Goal: Navigation & Orientation: Find specific page/section

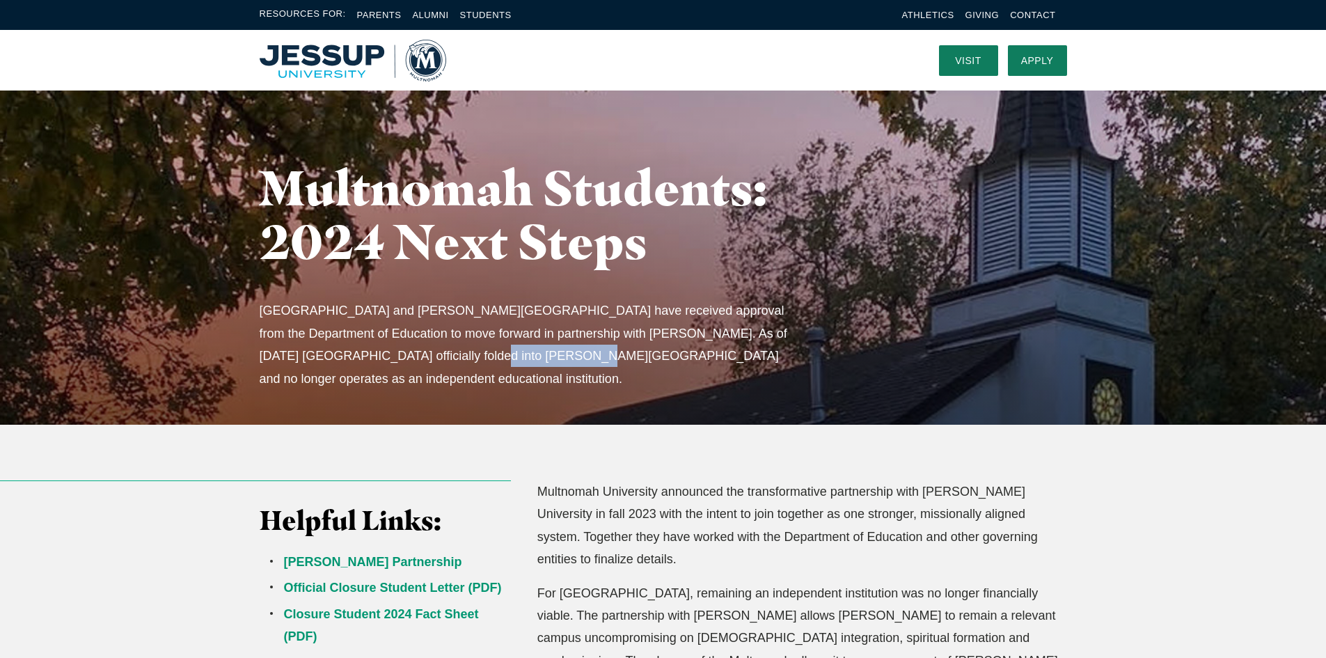
drag, startPoint x: 427, startPoint y: 358, endPoint x: 518, endPoint y: 354, distance: 91.9
click at [518, 354] on p "Multnomah University and Jessup University have received approval from the Depa…" at bounding box center [529, 344] width 538 height 90
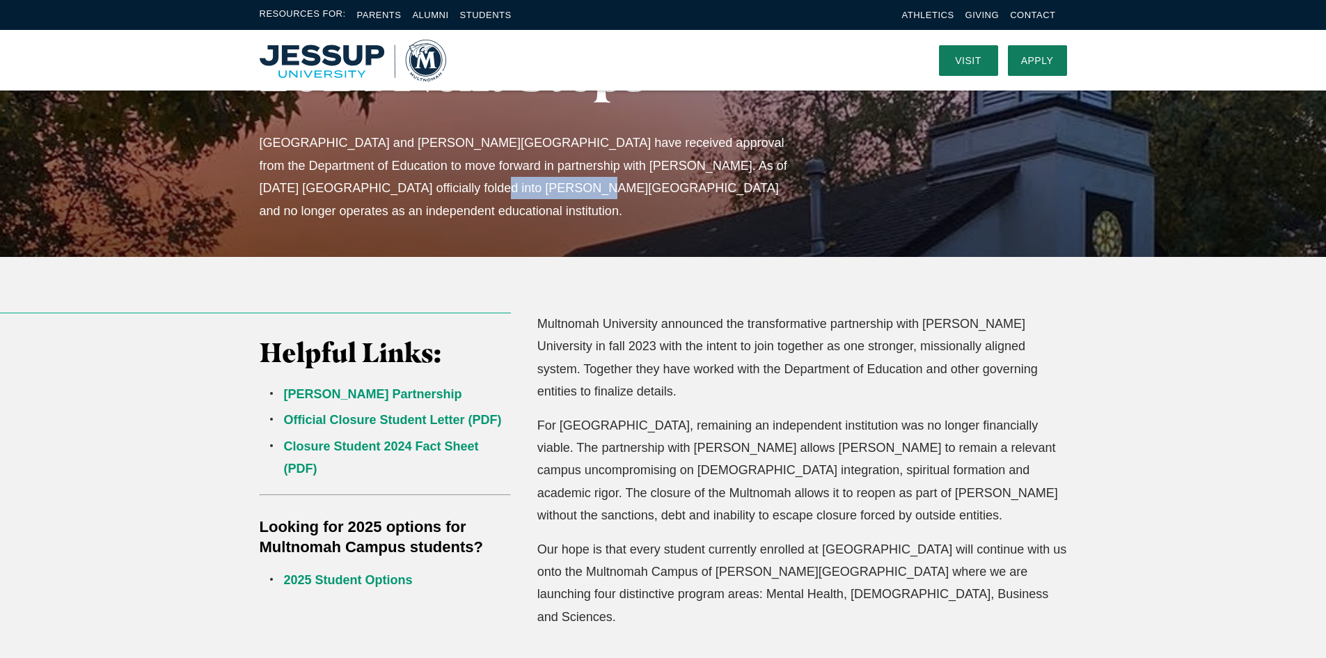
scroll to position [139, 0]
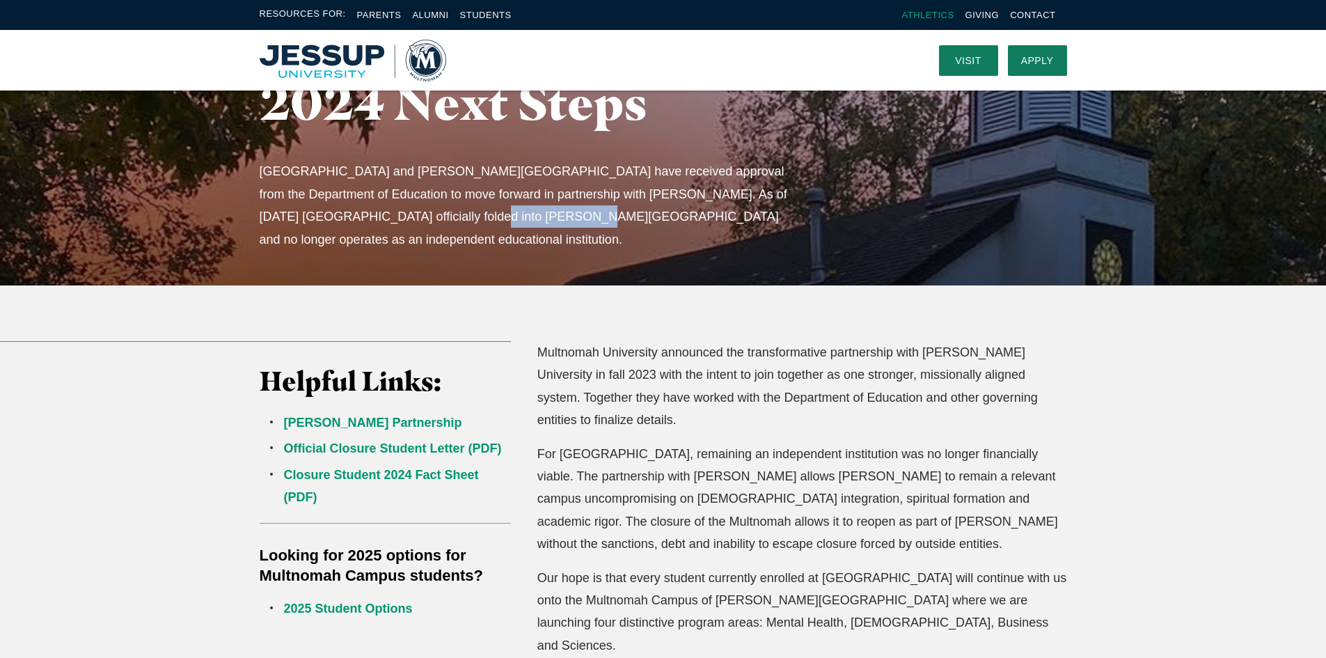
click at [912, 14] on link "Athletics" at bounding box center [928, 15] width 52 height 10
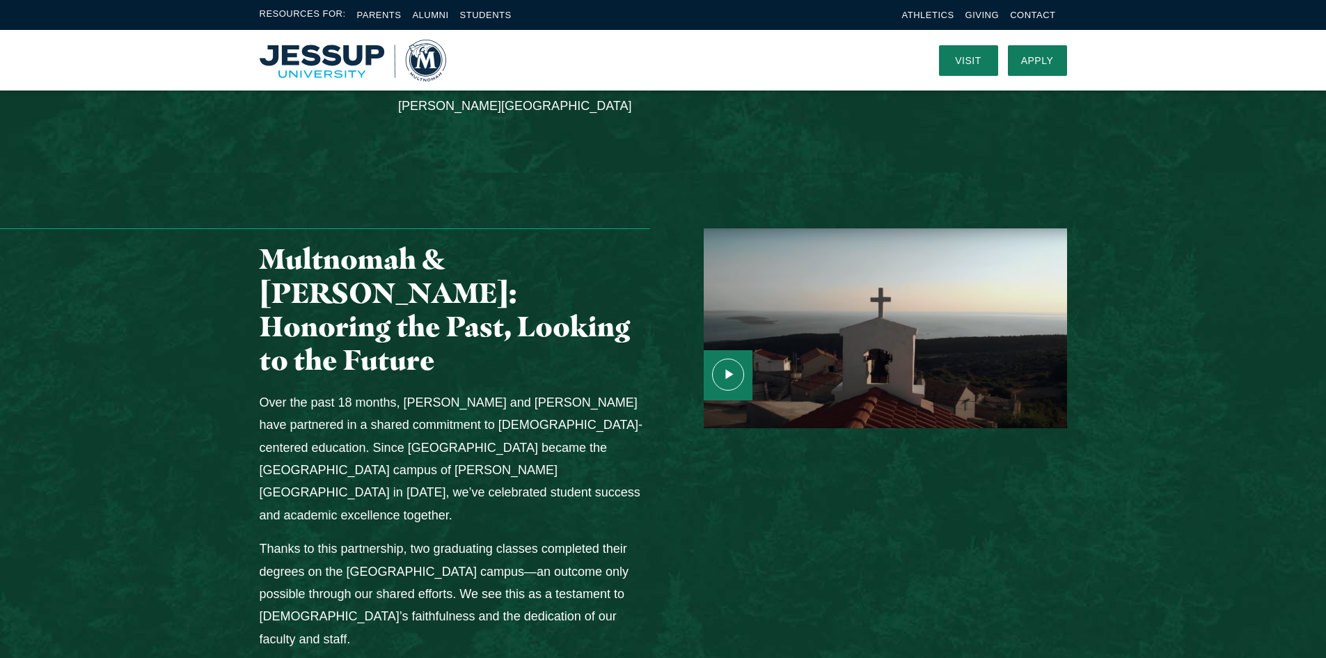
scroll to position [1322, 0]
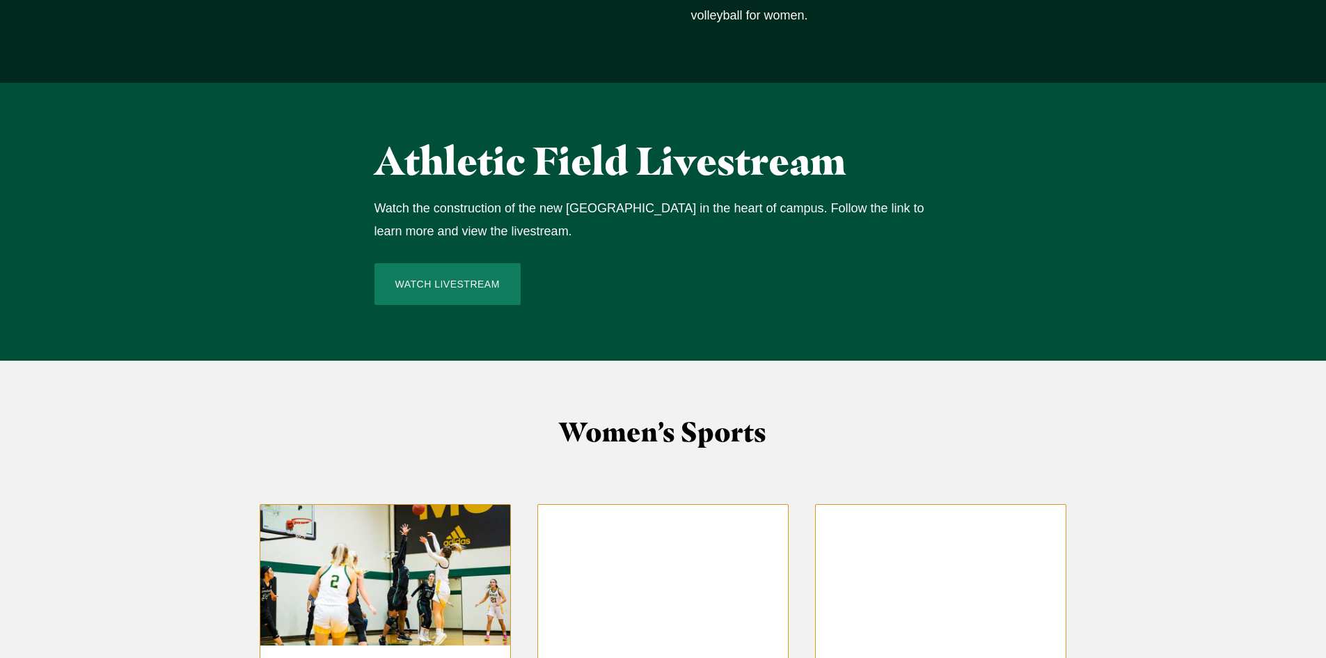
scroll to position [905, 0]
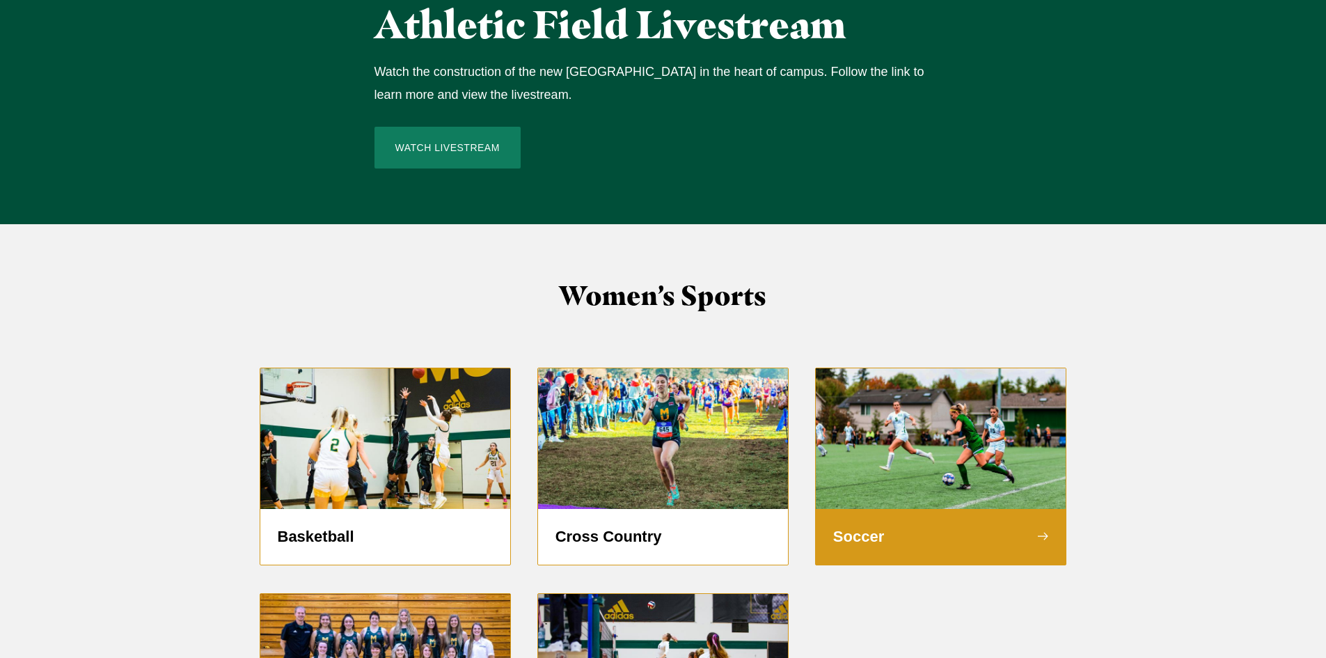
click at [873, 472] on img "Grid" at bounding box center [941, 438] width 251 height 141
